Goal: Manage account settings

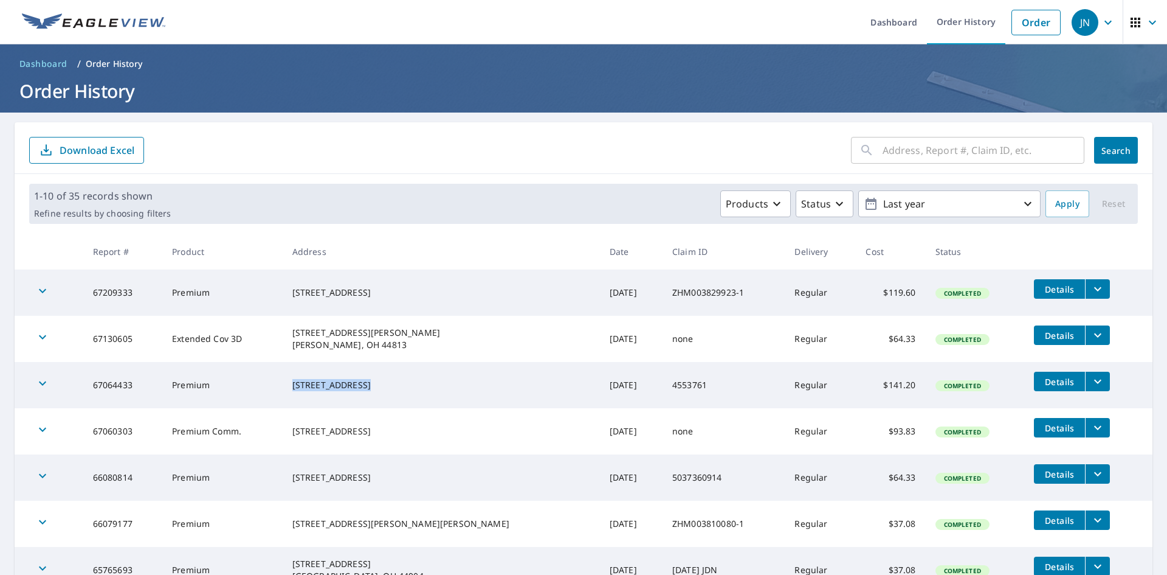
click at [1101, 18] on icon "button" at bounding box center [1108, 22] width 15 height 15
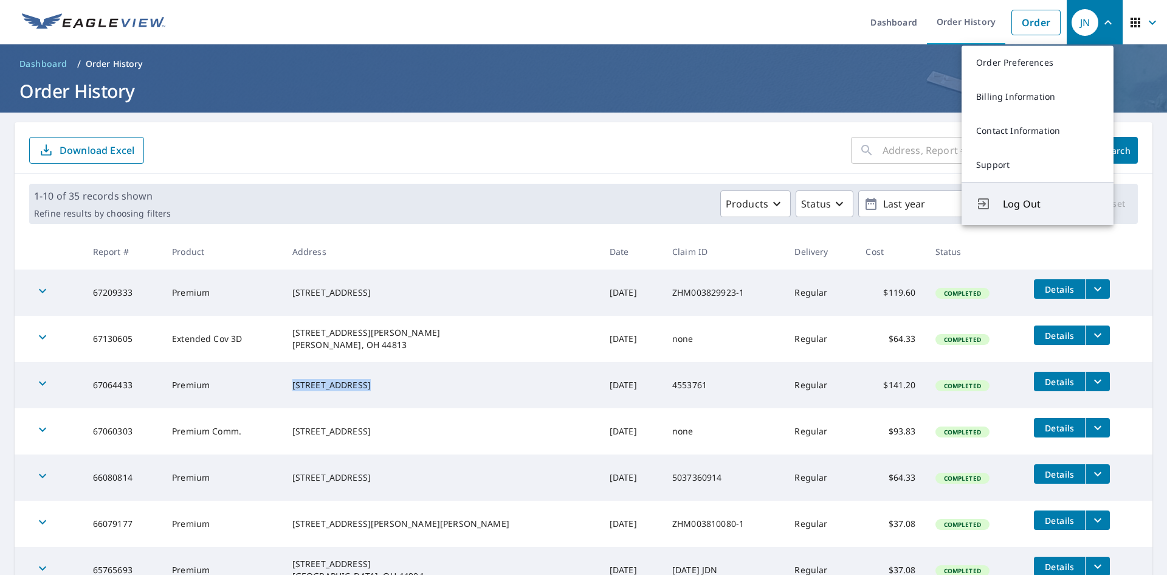
click at [1038, 198] on span "Log Out" at bounding box center [1051, 203] width 96 height 15
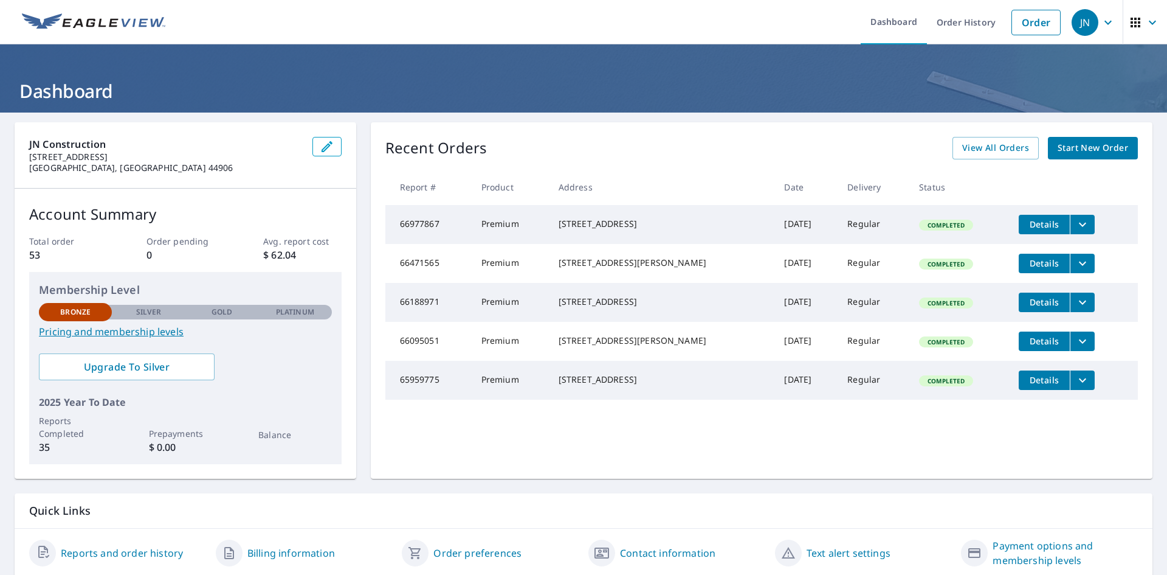
click at [1086, 29] on div "JN" at bounding box center [1085, 22] width 27 height 27
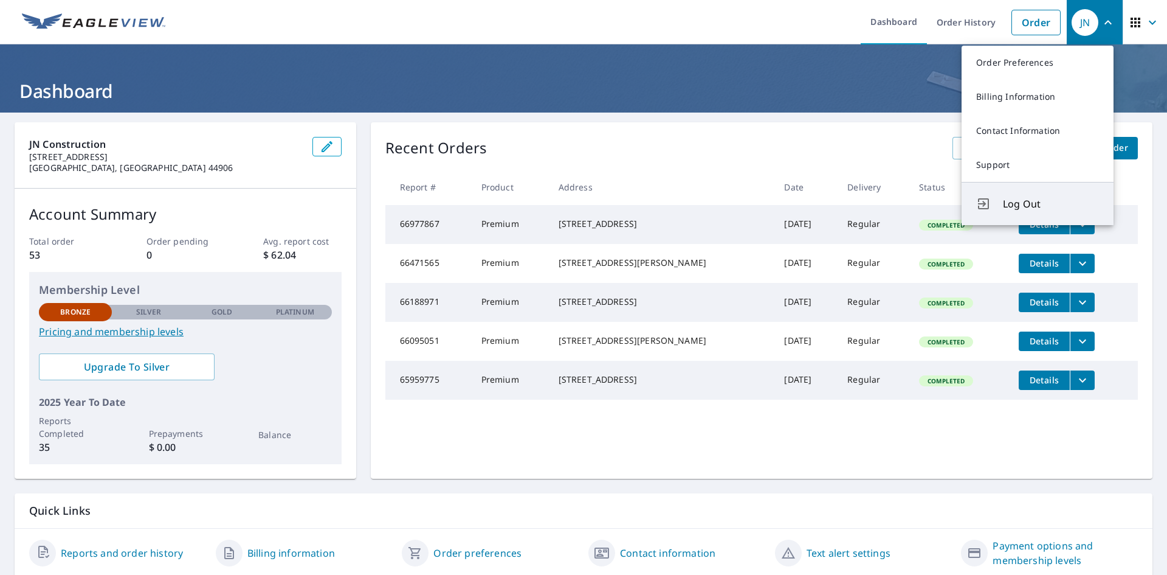
click at [1020, 204] on span "Log Out" at bounding box center [1051, 203] width 96 height 15
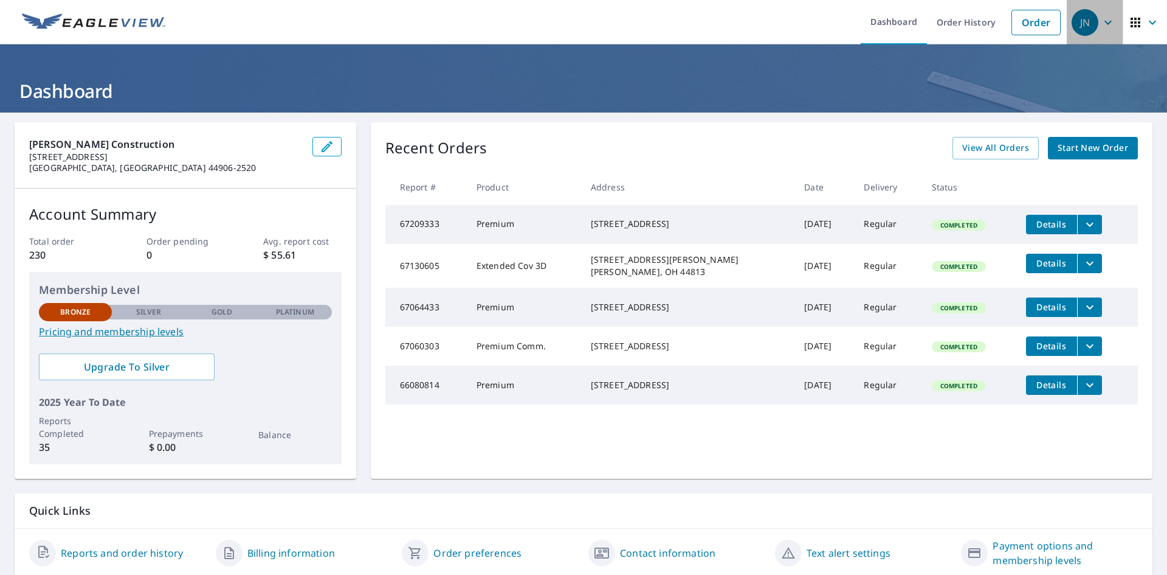
click at [1102, 18] on icon "button" at bounding box center [1108, 22] width 15 height 15
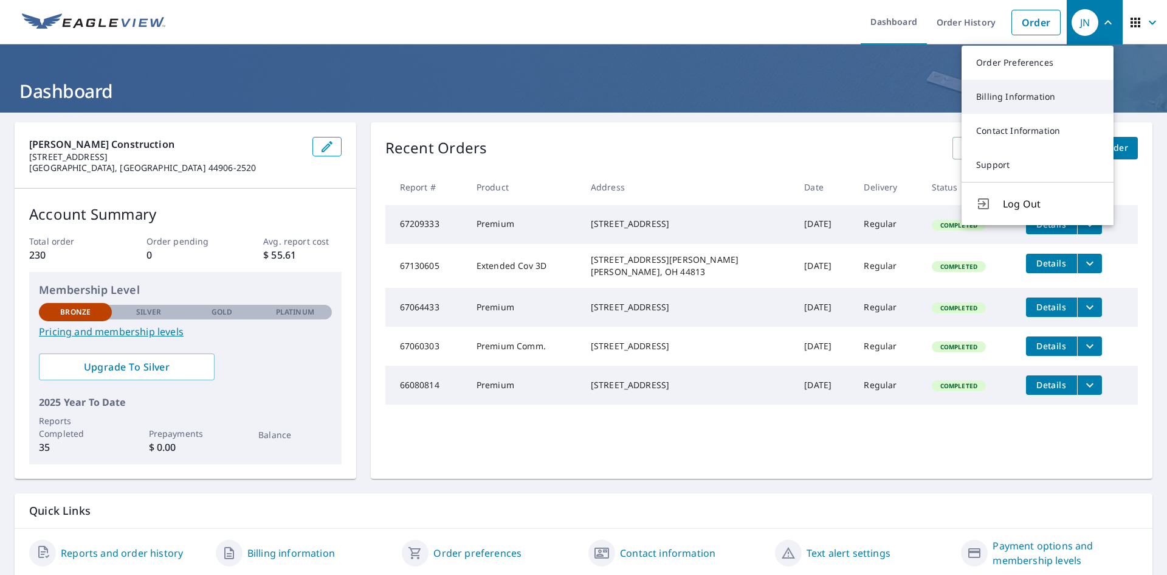
click at [1030, 97] on link "Billing Information" at bounding box center [1038, 97] width 152 height 34
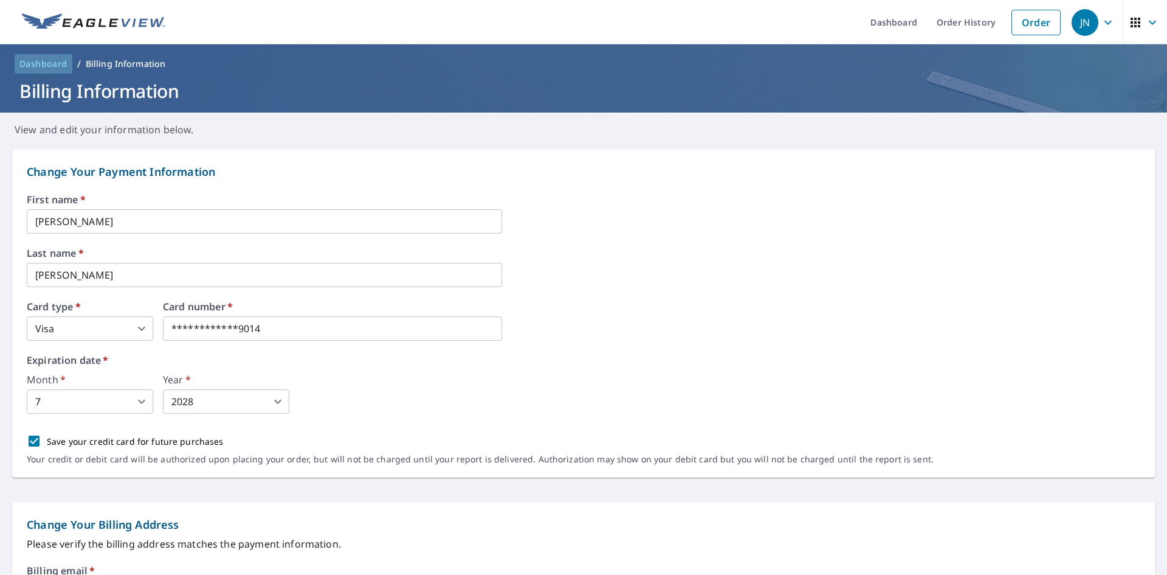
click at [52, 63] on span "Dashboard" at bounding box center [43, 64] width 48 height 12
